Goal: Navigation & Orientation: Find specific page/section

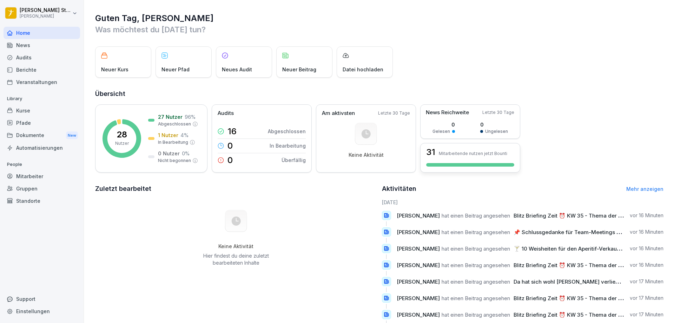
click at [474, 164] on div at bounding box center [470, 165] width 88 height 4
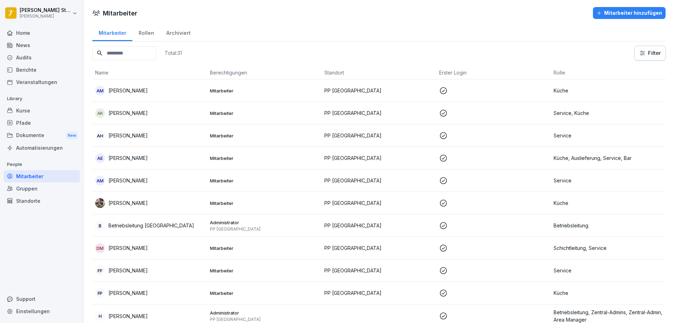
click at [34, 174] on div "Mitarbeiter" at bounding box center [42, 176] width 77 height 12
click at [29, 36] on div "Home" at bounding box center [42, 33] width 77 height 12
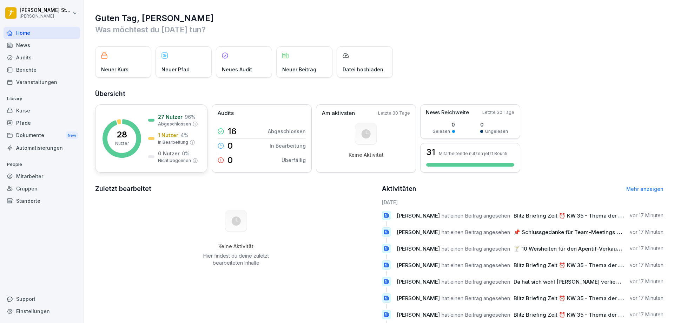
click at [177, 119] on p "27 Nutzer" at bounding box center [170, 116] width 25 height 7
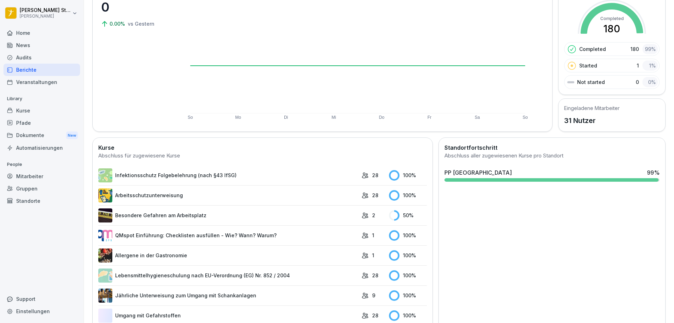
scroll to position [70, 0]
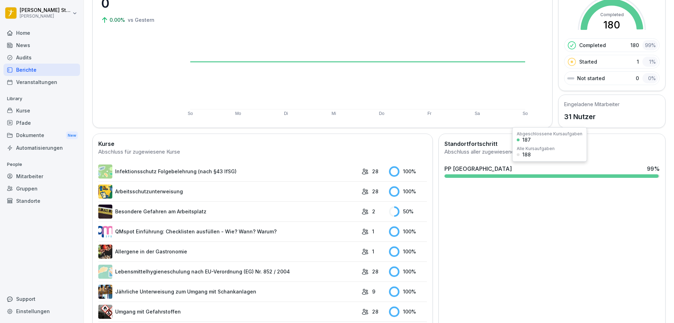
click at [527, 177] on div at bounding box center [552, 176] width 214 height 4
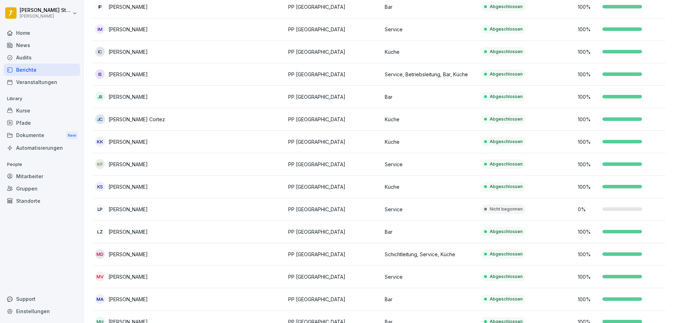
scroll to position [329, 0]
